Goal: Task Accomplishment & Management: Manage account settings

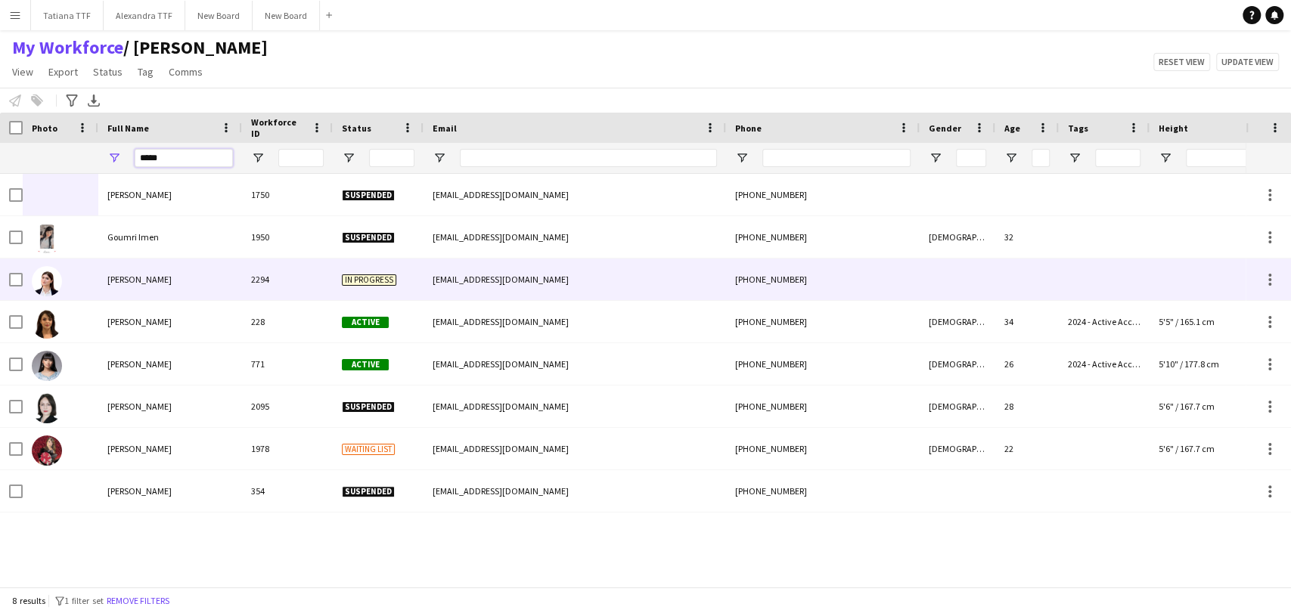
type input "****"
click at [44, 287] on img at bounding box center [47, 281] width 30 height 30
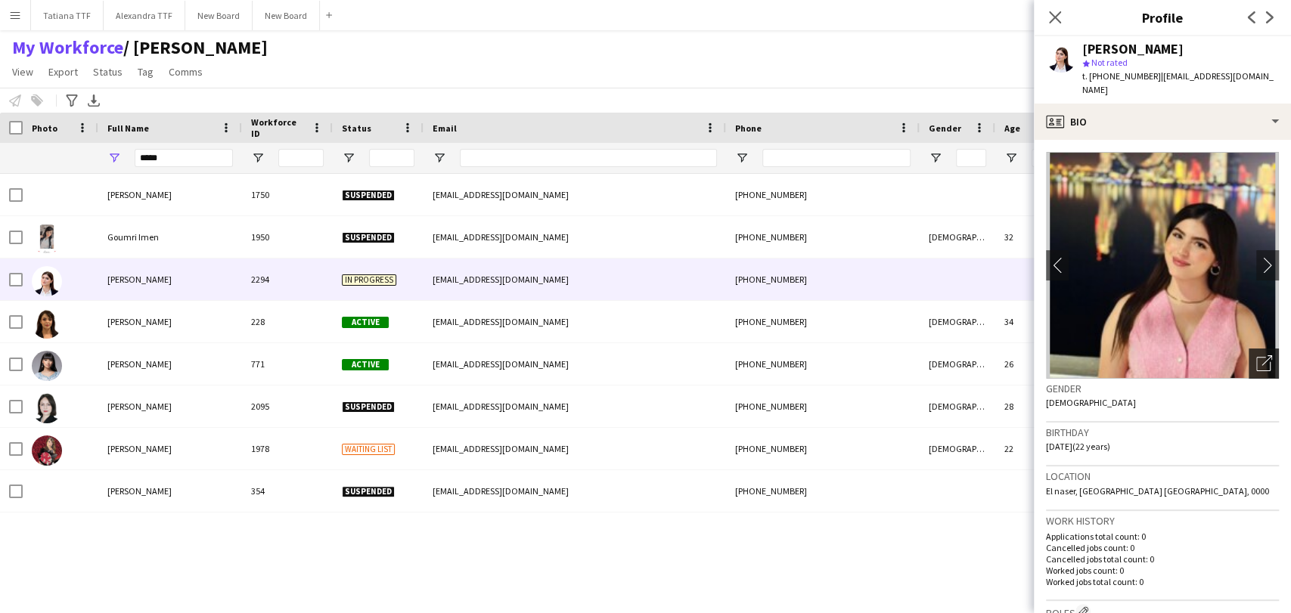
click at [1256, 355] on icon "Open photos pop-in" at bounding box center [1264, 363] width 16 height 16
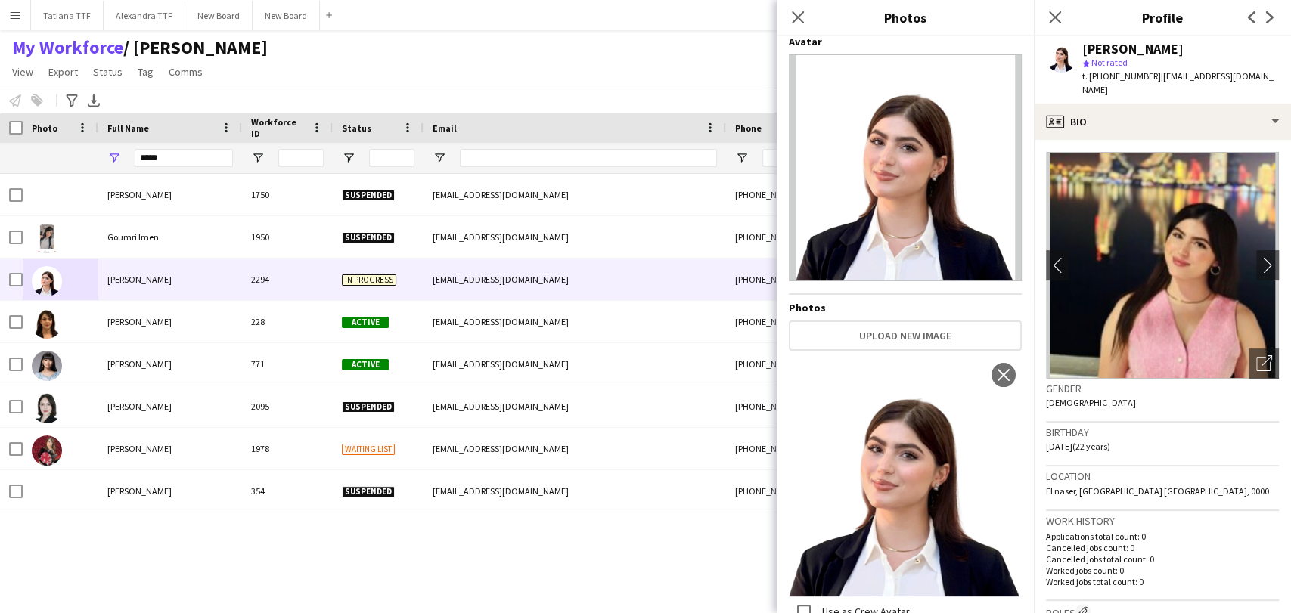
scroll to position [10, 0]
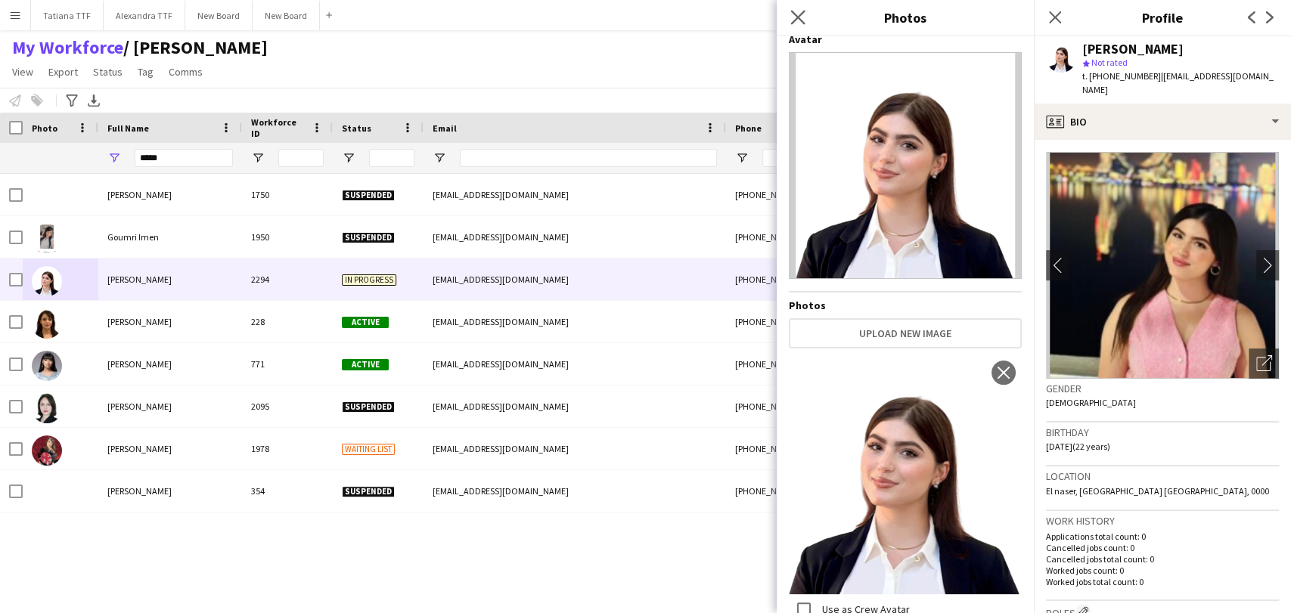
click at [806, 18] on app-icon "Close pop-in" at bounding box center [798, 18] width 22 height 22
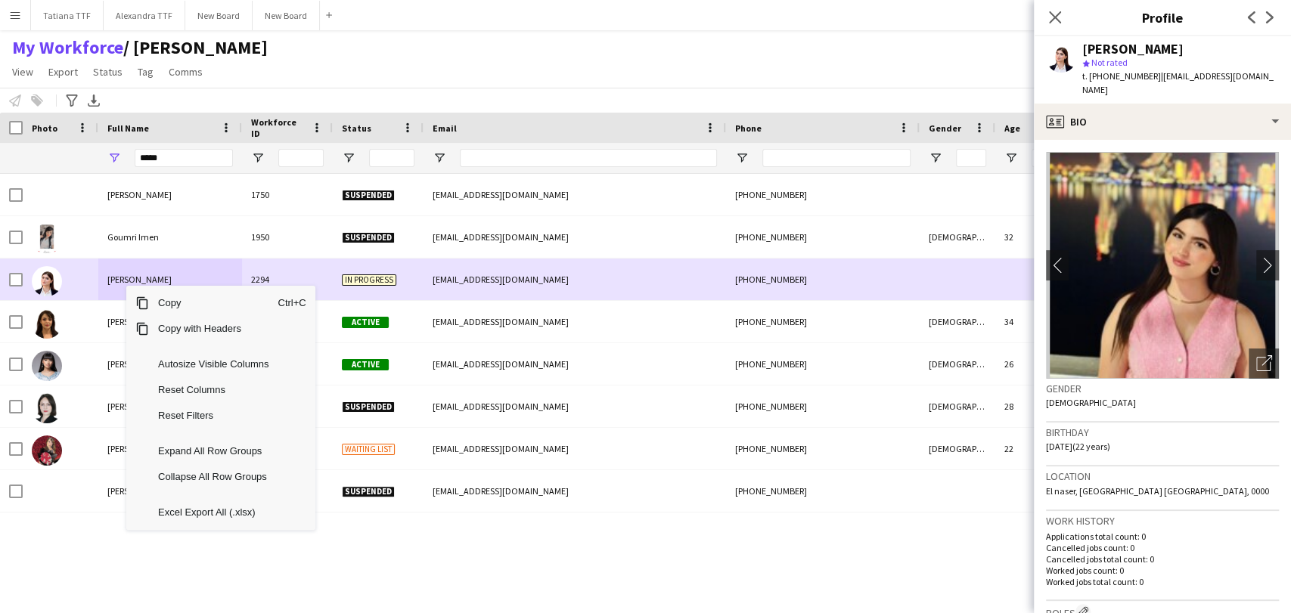
click at [118, 268] on div "[PERSON_NAME]" at bounding box center [170, 280] width 144 height 42
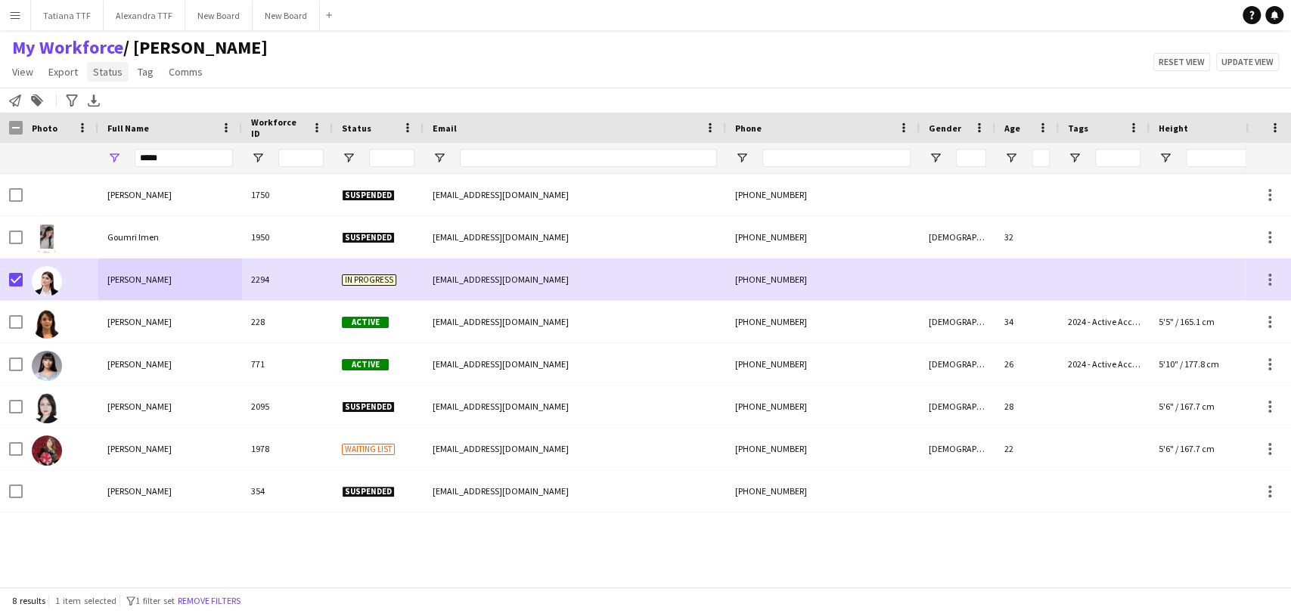
click at [97, 70] on span "Status" at bounding box center [107, 72] width 29 height 14
click at [120, 101] on link "Edit" at bounding box center [140, 104] width 106 height 32
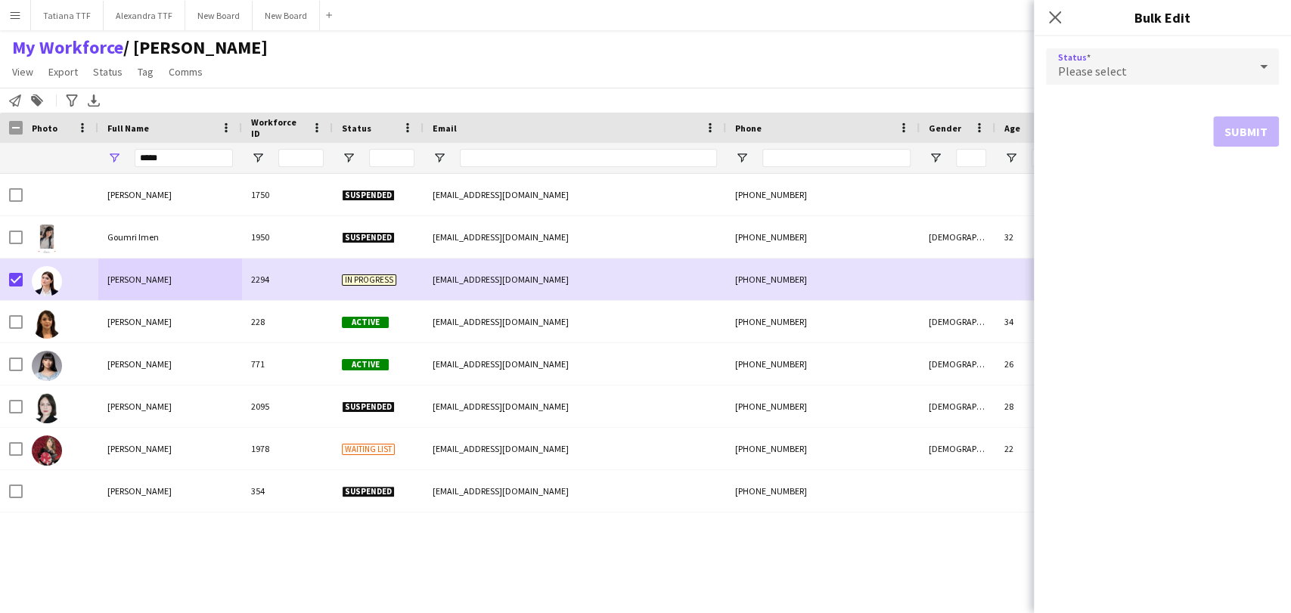
click at [1261, 76] on icon at bounding box center [1263, 66] width 18 height 30
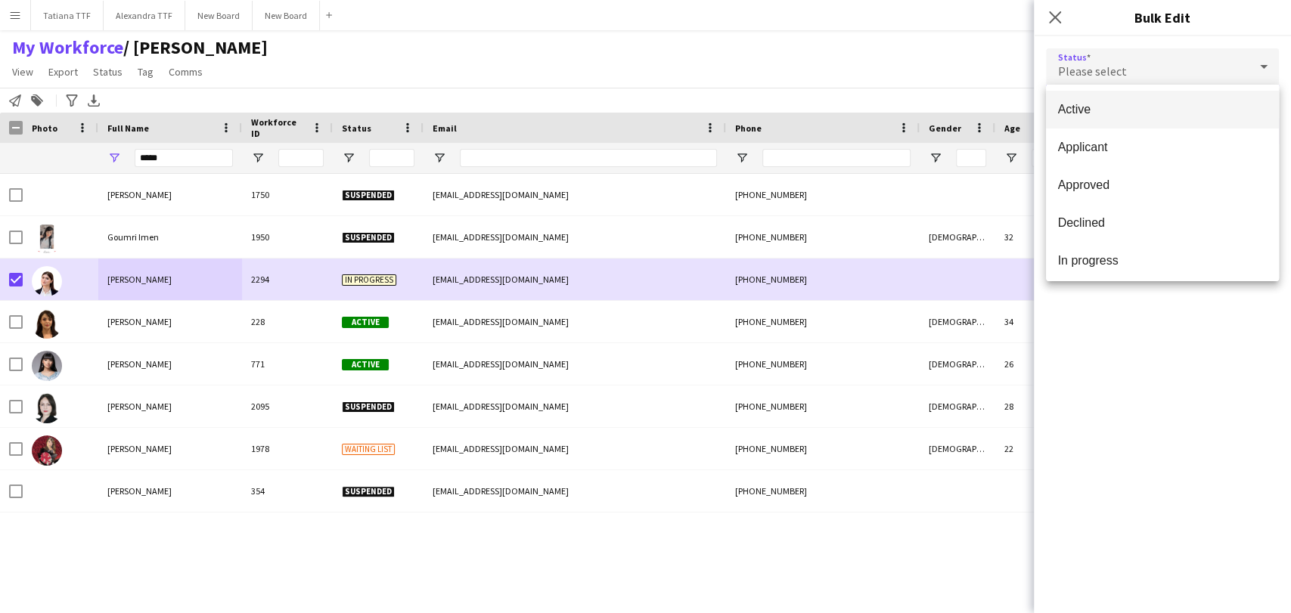
click at [1090, 110] on span "Active" at bounding box center [1162, 109] width 209 height 14
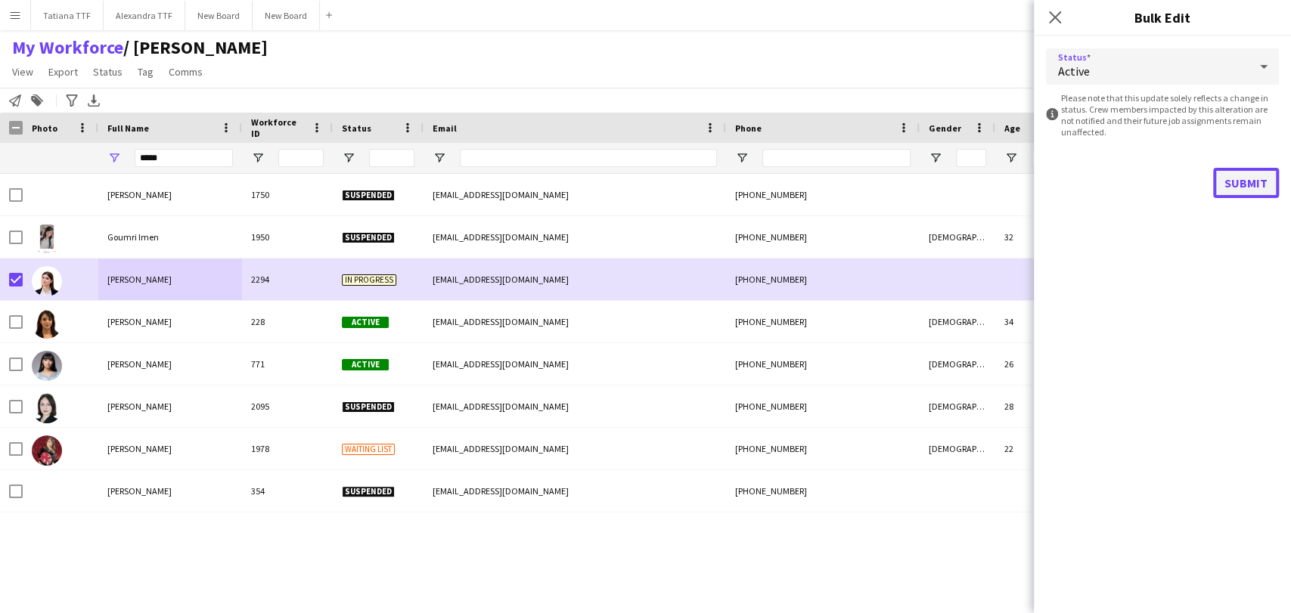
click at [1248, 184] on button "Submit" at bounding box center [1246, 183] width 66 height 30
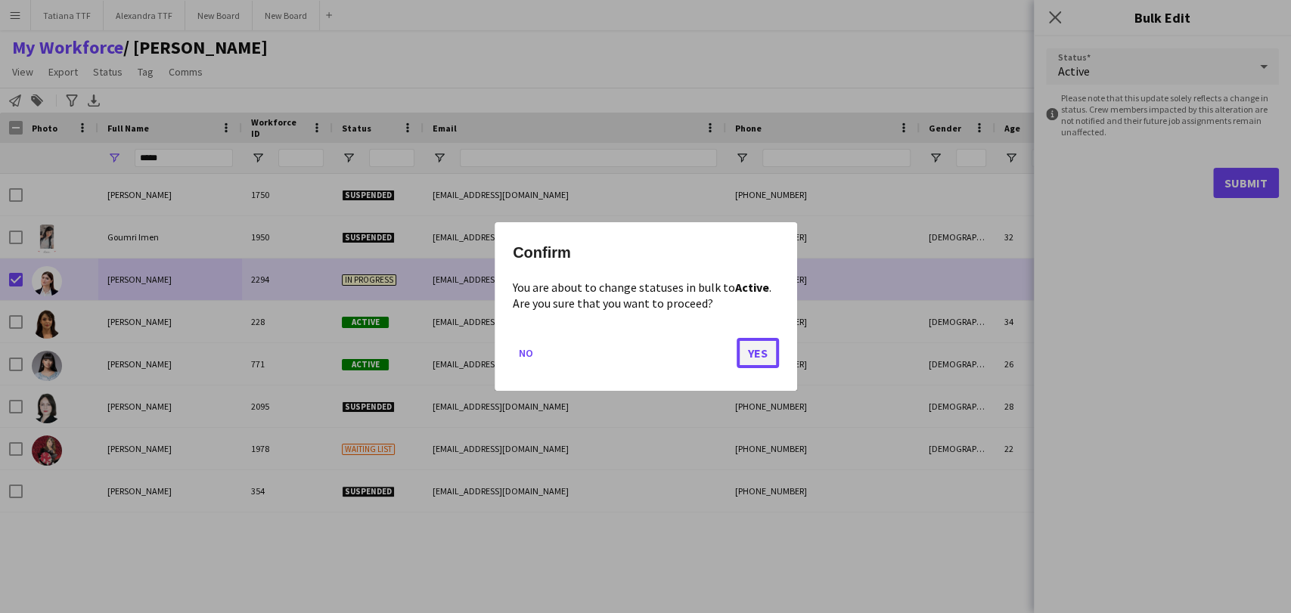
click at [759, 355] on button "Yes" at bounding box center [757, 353] width 42 height 30
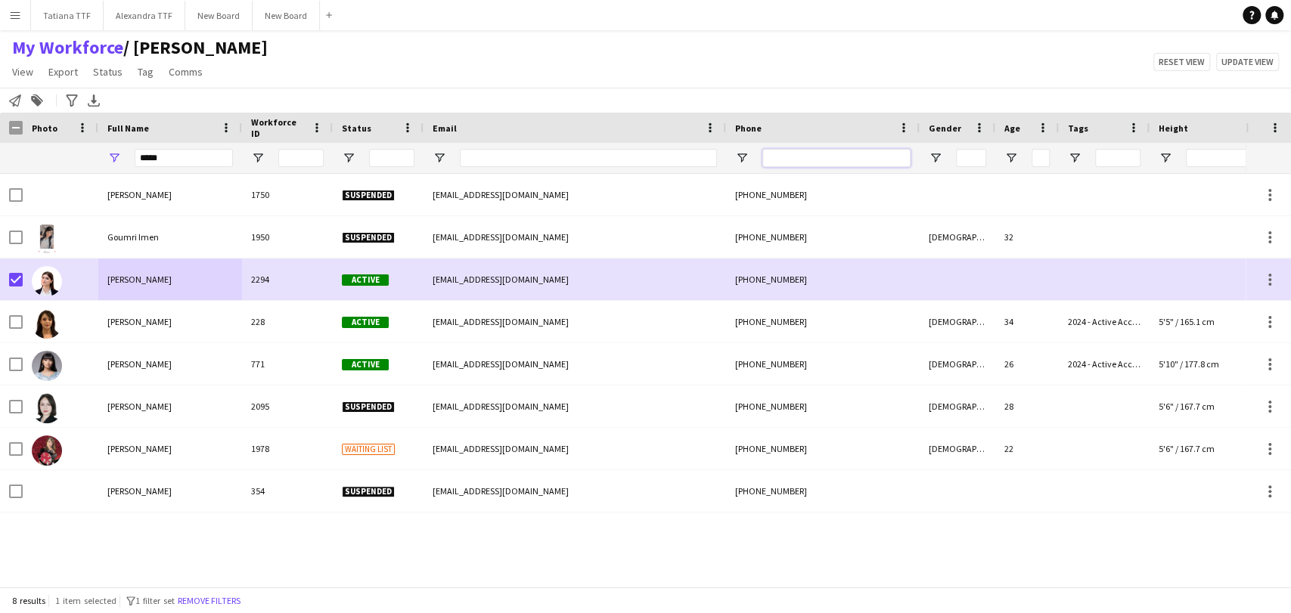
click at [817, 154] on input "Phone Filter Input" at bounding box center [836, 158] width 148 height 18
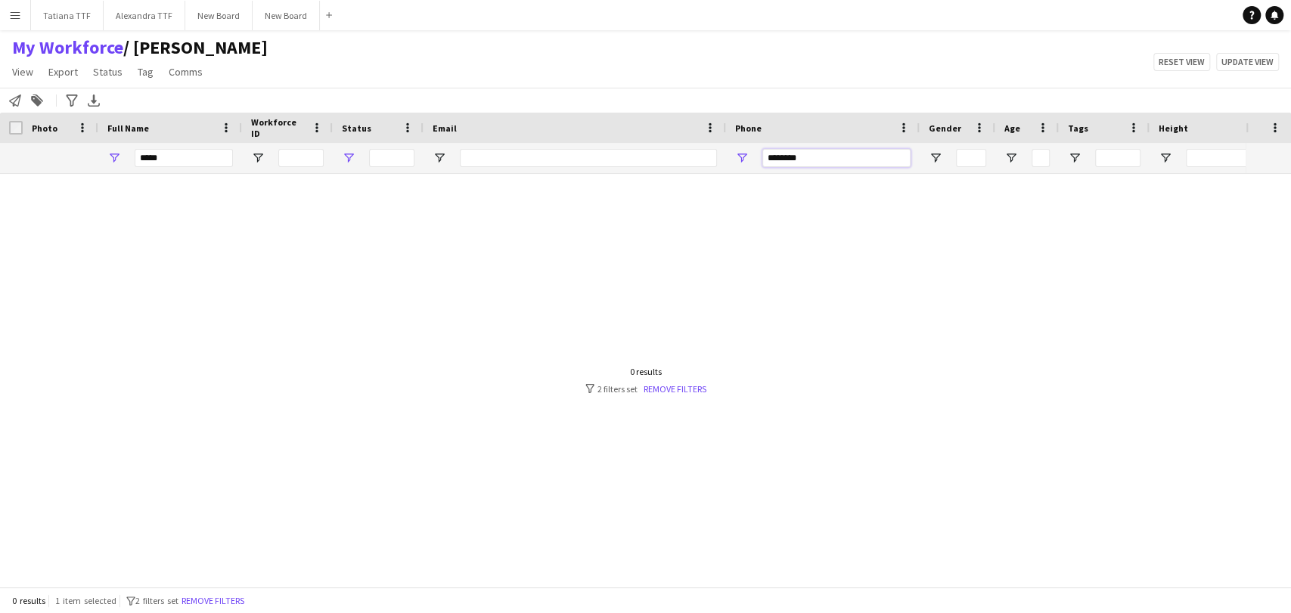
type input "********"
click at [350, 159] on span "Open Filter Menu" at bounding box center [349, 158] width 14 height 14
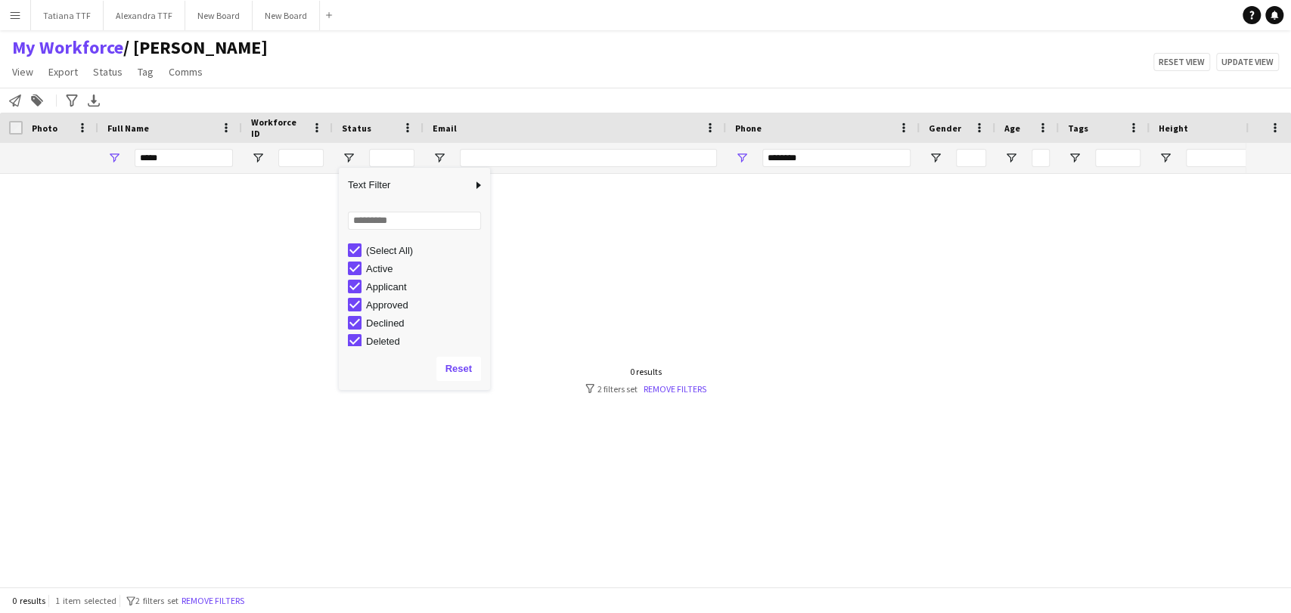
scroll to position [95, 0]
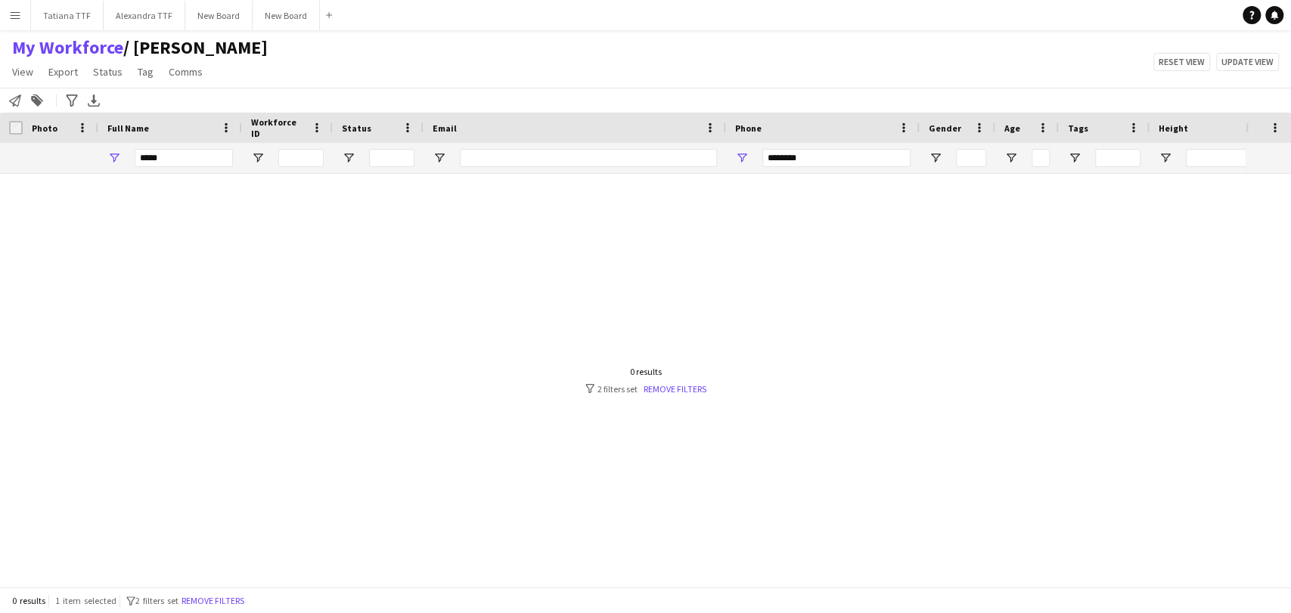
drag, startPoint x: 193, startPoint y: 168, endPoint x: 149, endPoint y: 158, distance: 44.9
click at [85, 159] on div "**** ********" at bounding box center [801, 158] width 1603 height 30
drag, startPoint x: 162, startPoint y: 154, endPoint x: 79, endPoint y: 129, distance: 86.3
click at [89, 144] on div "**** ********" at bounding box center [801, 158] width 1603 height 30
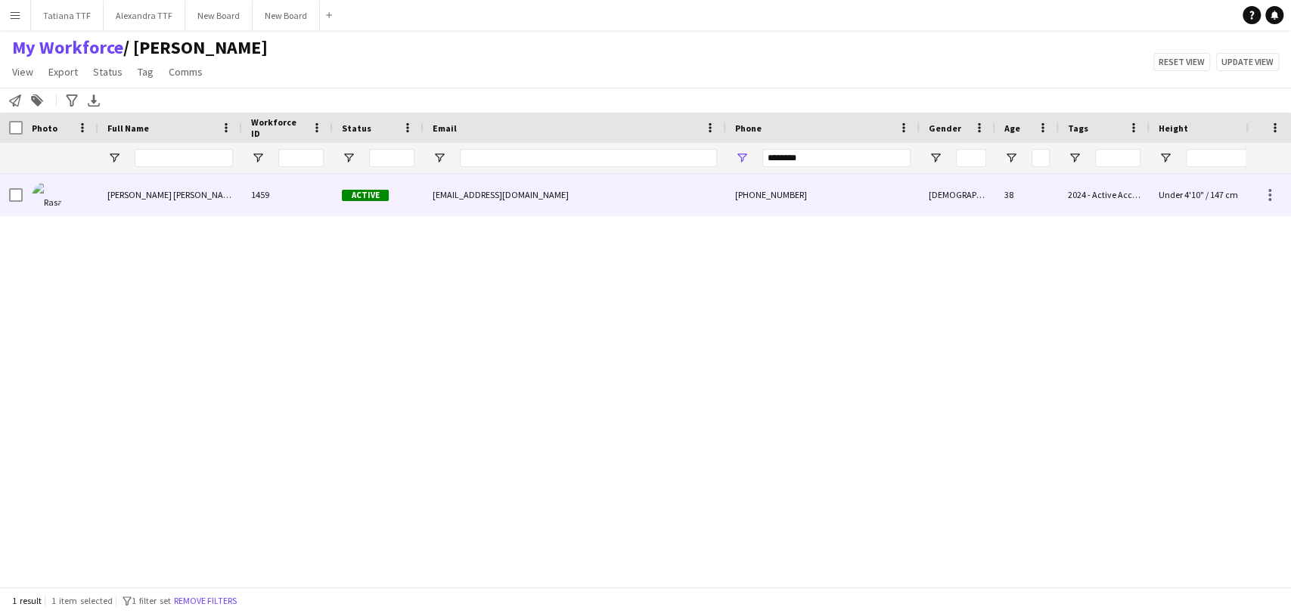
click at [50, 185] on img at bounding box center [47, 196] width 30 height 30
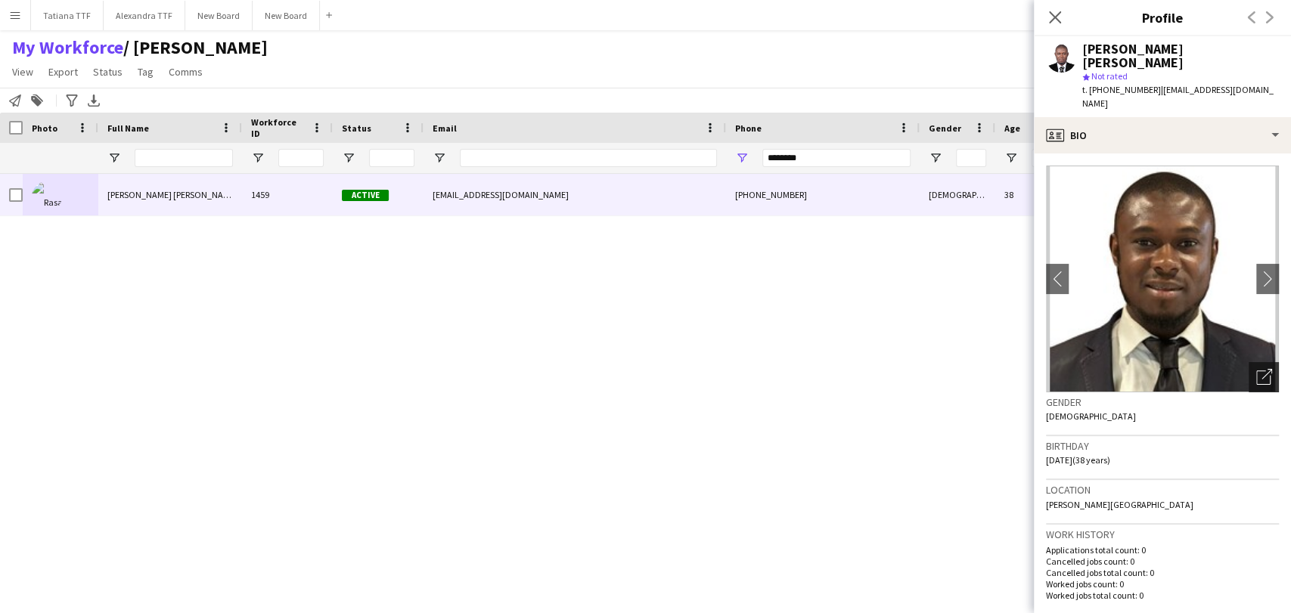
click at [1248, 362] on div "Open photos pop-in" at bounding box center [1263, 377] width 30 height 30
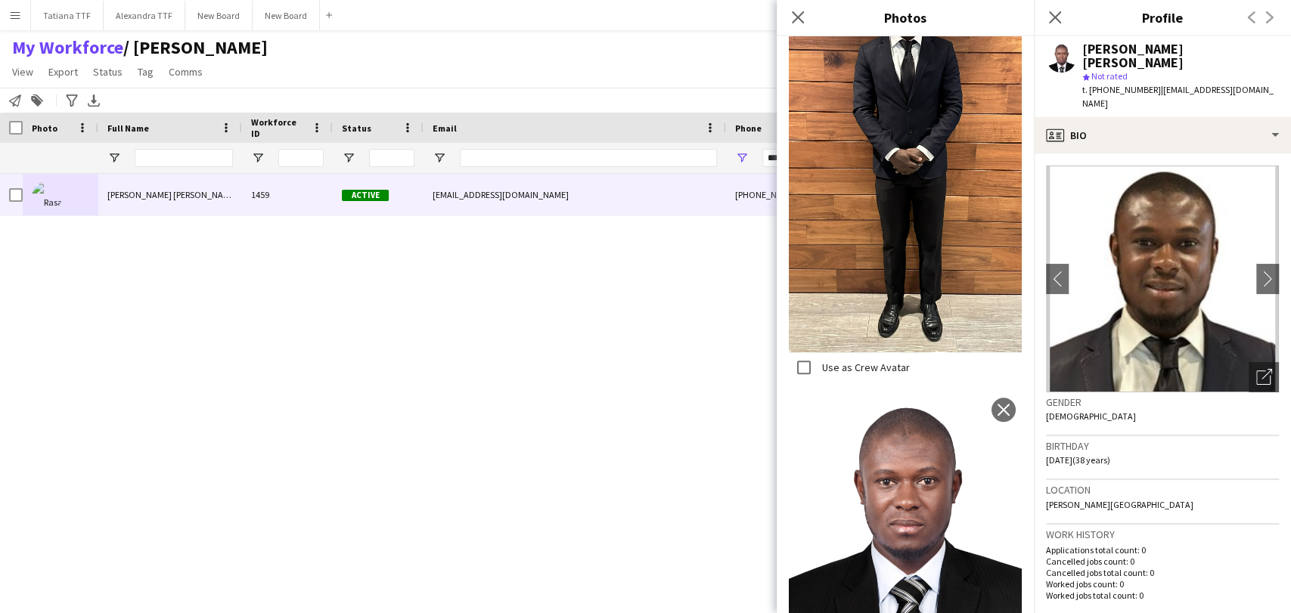
scroll to position [429, 0]
